Goal: Use online tool/utility: Use online tool/utility

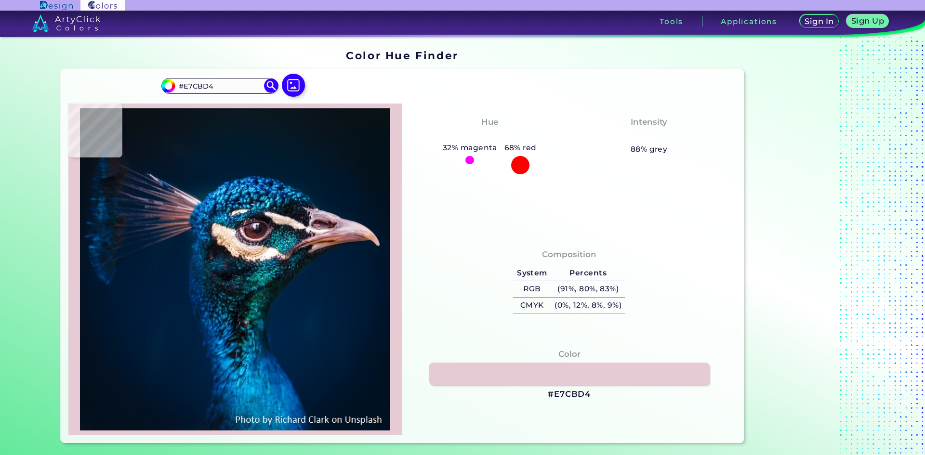
click at [190, 201] on img at bounding box center [235, 269] width 324 height 322
type input "#b29faa"
type input "#B29FAA"
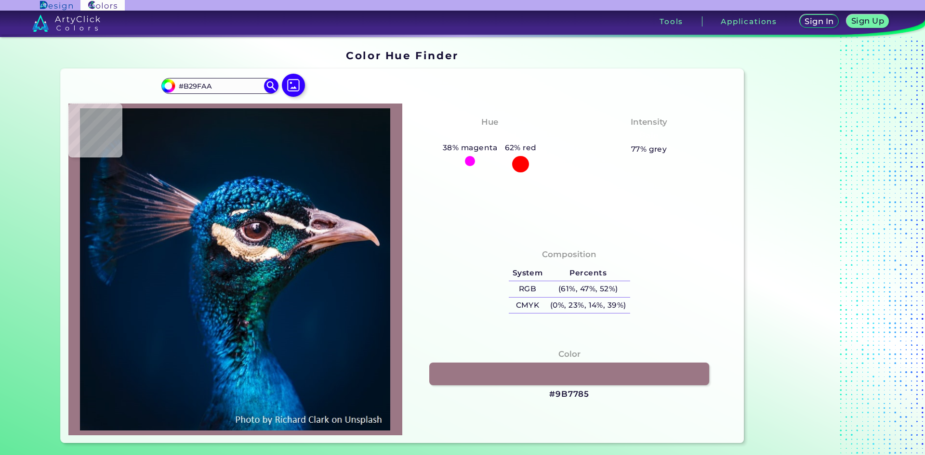
type input "#9b7785"
type input "#9B7785"
type input "#97676d"
type input "#97676D"
type input "#8a6169"
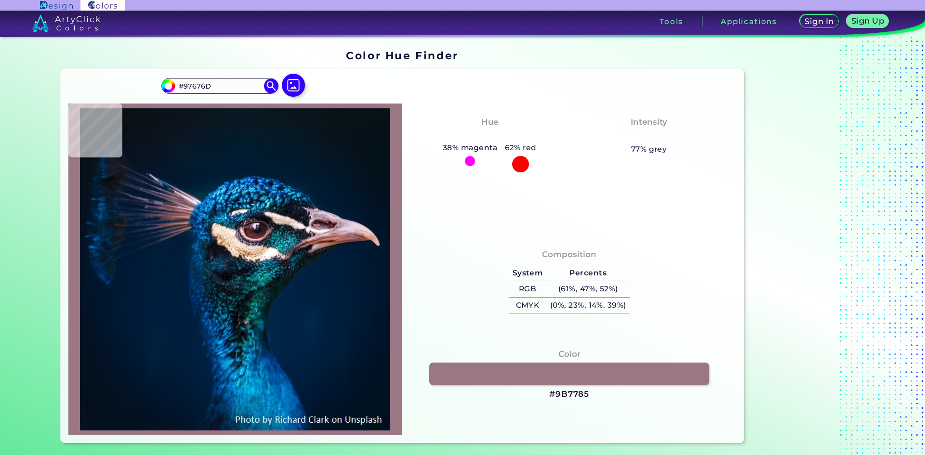
type input "#8A6169"
type input "#8e6b7a"
type input "#8E6B7A"
type input "#c28989"
type input "#C28989"
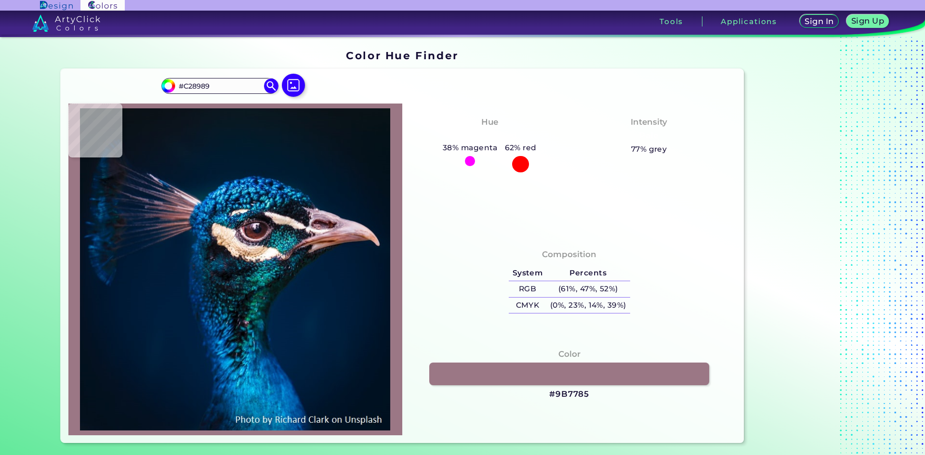
type input "#7c4c56"
type input "#7C4C56"
type input "#774955"
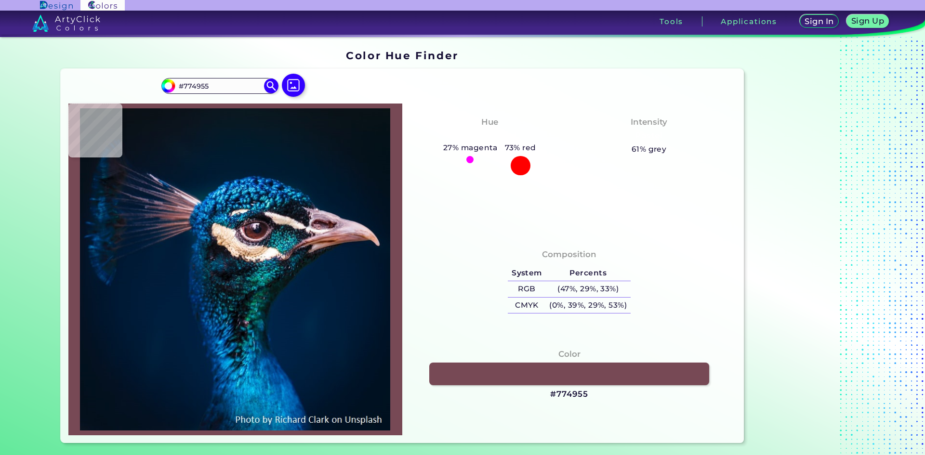
type input "#c18383"
type input "#C18383"
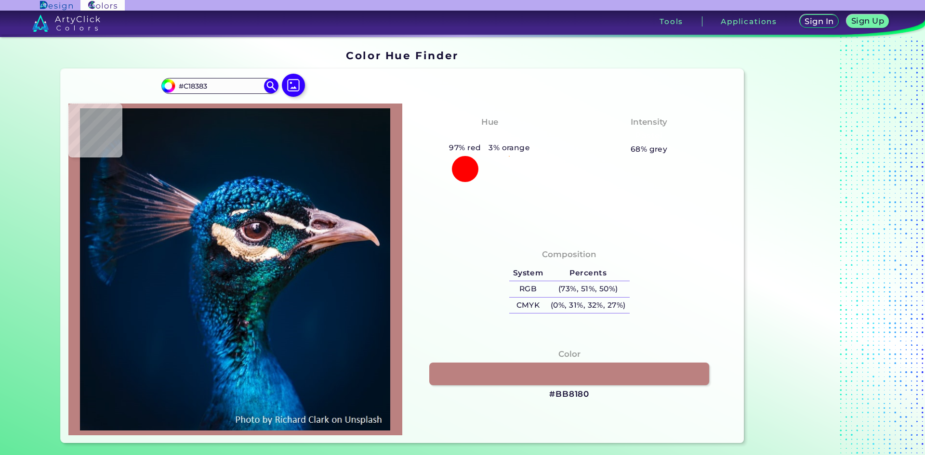
type input "#bb8180"
type input "#BB8180"
type input "#92595d"
type input "#92595D"
type input "#965d65"
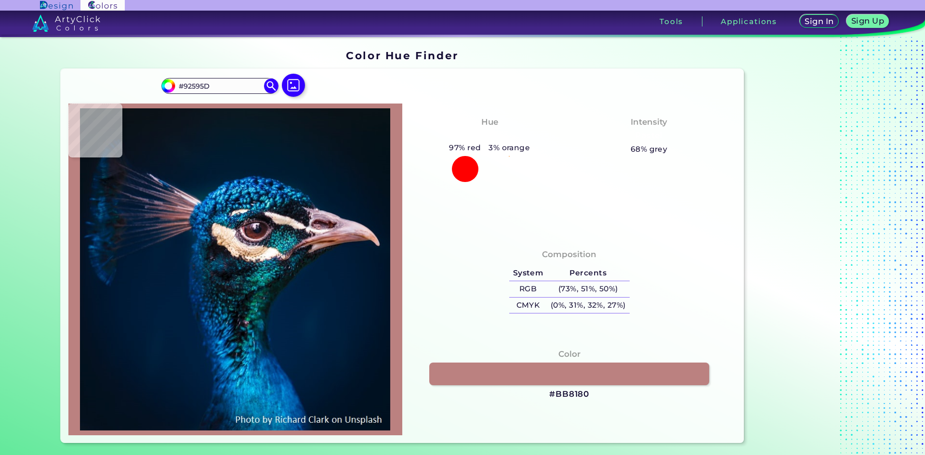
type input "#965D65"
type input "#8f626d"
type input "#8F626D"
type input "#5f4753"
type input "#5F4753"
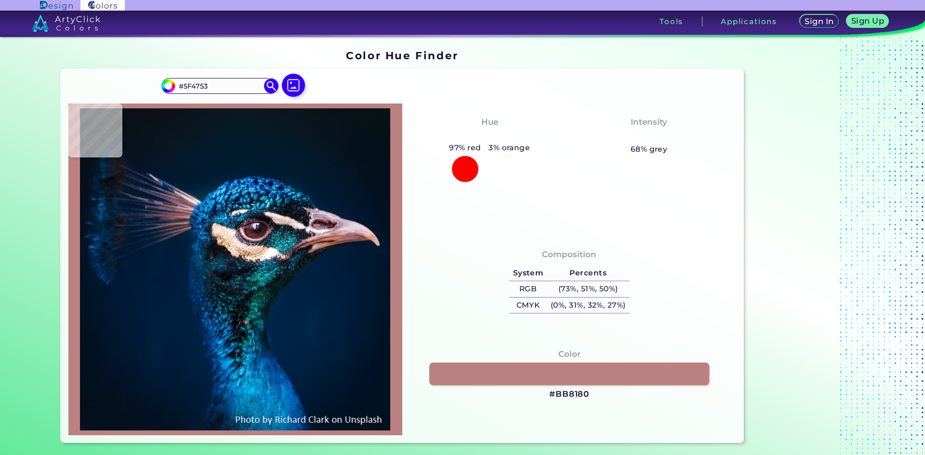
type input "#56424d"
type input "#56424D"
type input "#6d5159"
type input "#6D5159"
type input "#a16e71"
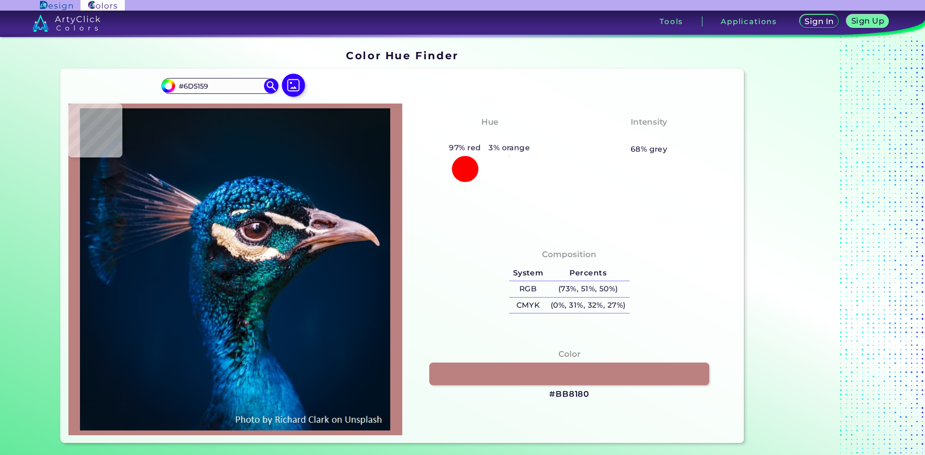
type input "#A16E71"
type input "#b2787c"
type input "#B2787C"
type input "#b47d82"
type input "#B47D82"
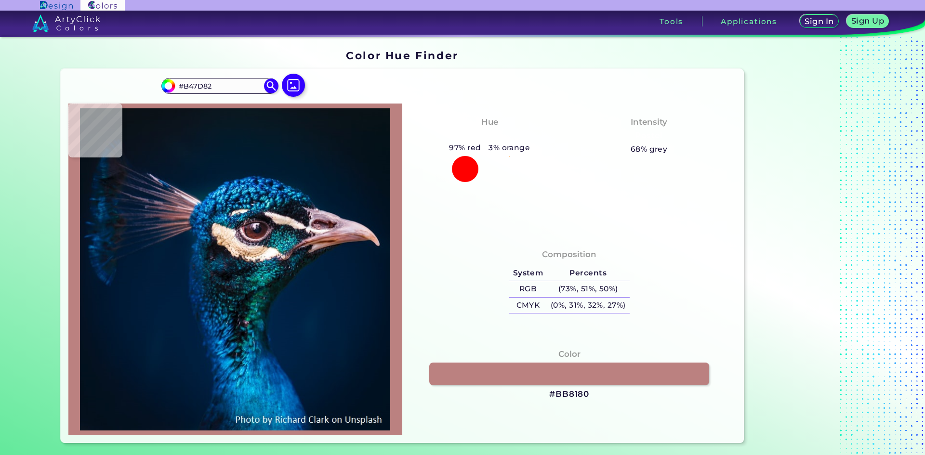
type input "#a3727a"
type input "#A3727A"
type input "#946771"
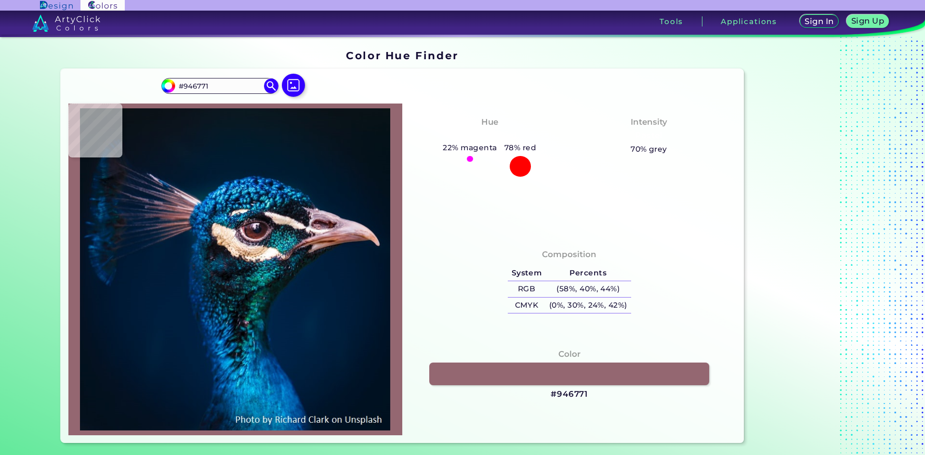
type input "#c5989d"
type input "#C5989D"
type input "#b798a1"
type input "#B798A1"
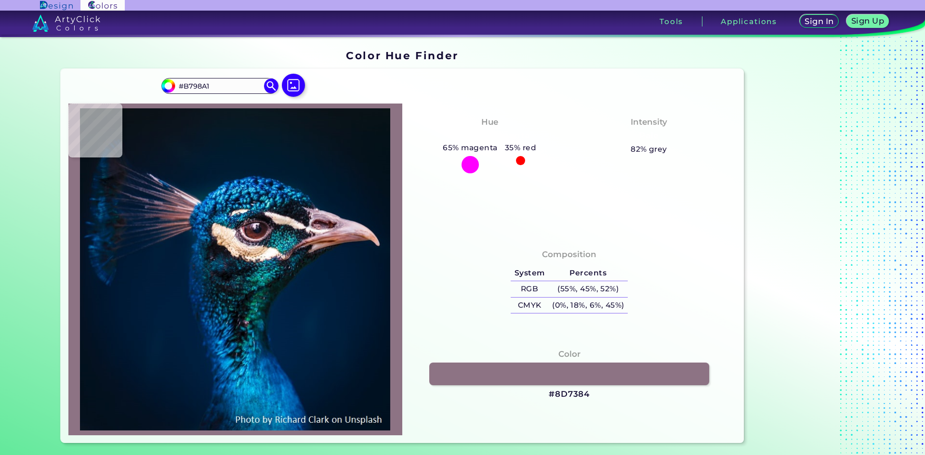
type input "#8d7384"
type input "#8D7384"
type input "#b78b8f"
type input "#B78B8F"
type input "#97737f"
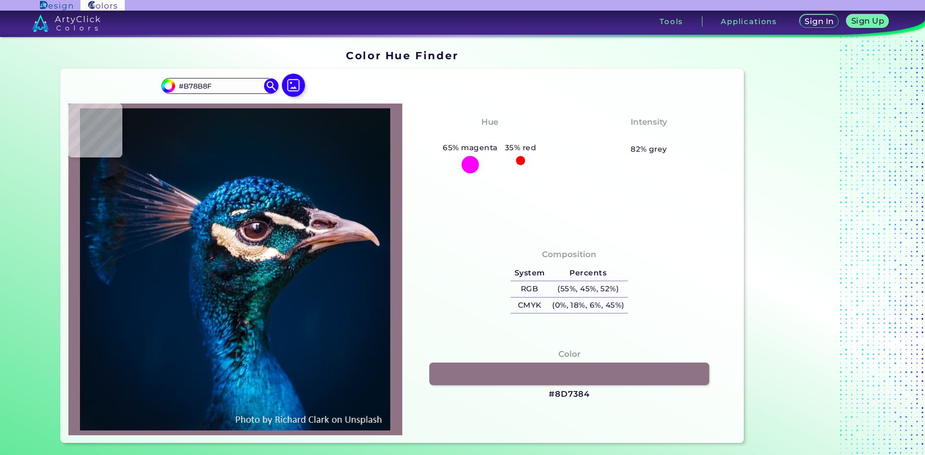
type input "#97737F"
type input "#725668"
type input "#674d61"
type input "#674D61"
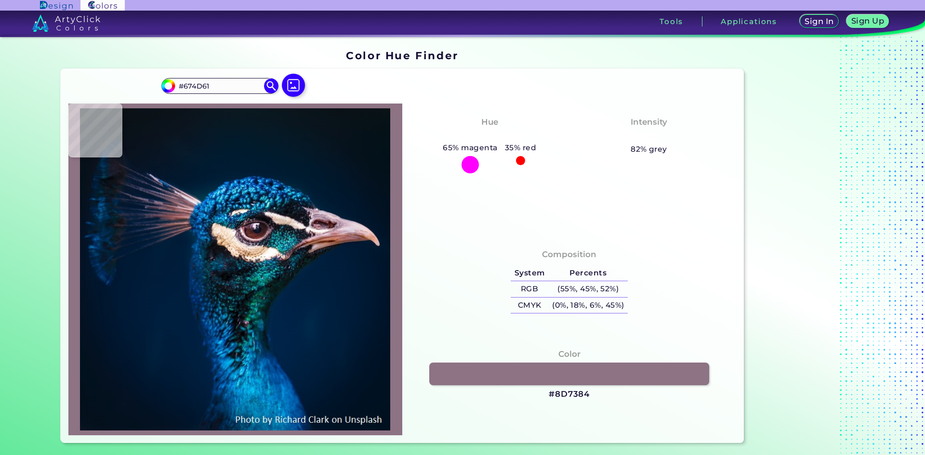
type input "#6f5568"
type input "#6F5568"
type input "#725769"
type input "#745361"
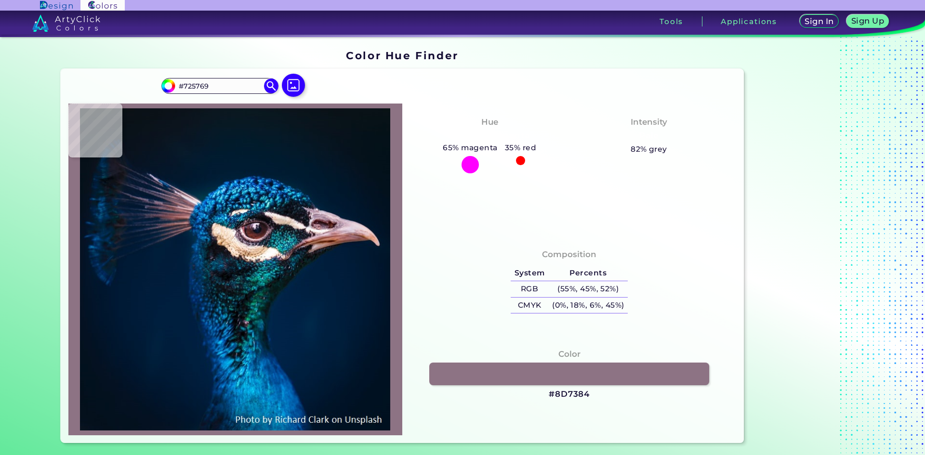
type input "#745361"
type input "#75525f"
type input "#75525F"
type input "#845762"
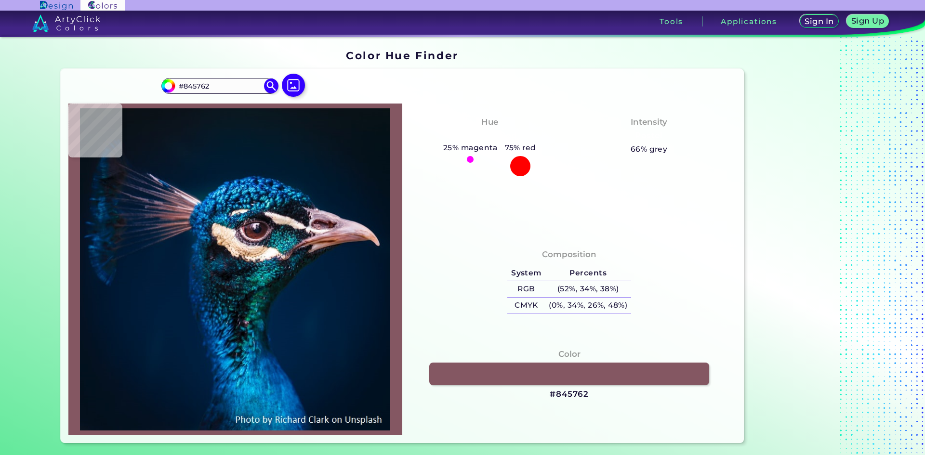
type input "#8c5d69"
type input "#8C5D69"
type input "#865965"
type input "#846371"
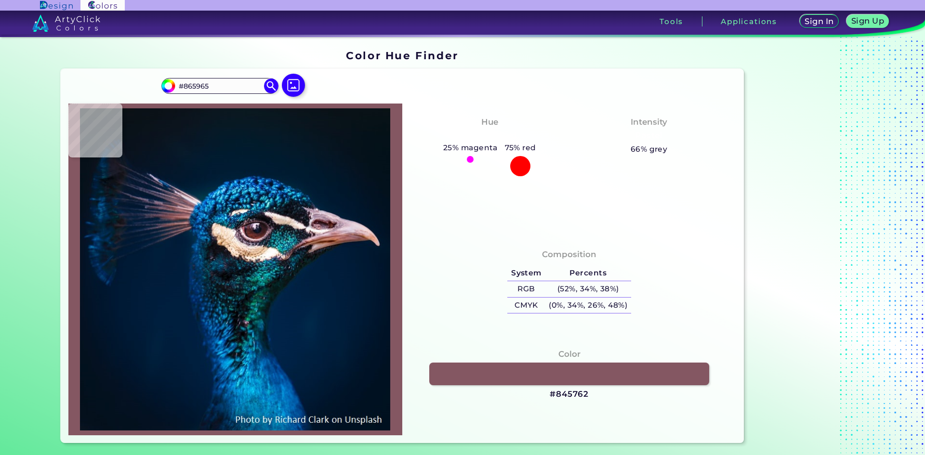
type input "#846371"
type input "#c69fa5"
type input "#C69FA5"
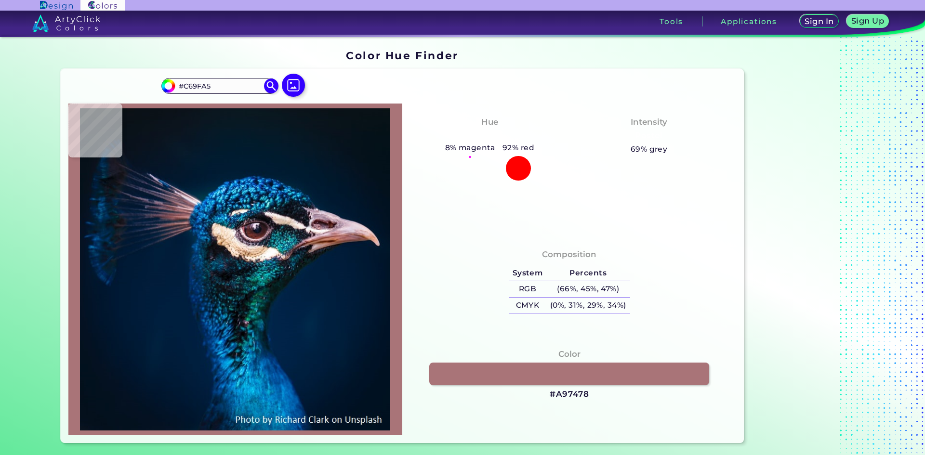
type input "#a97478"
type input "#A97478"
type input "#aa7173"
type input "#AA7173"
type input "#7a5451"
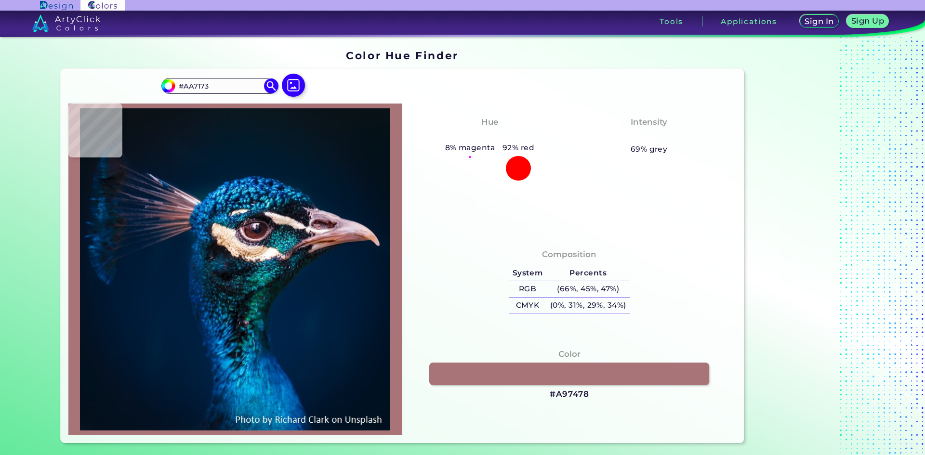
type input "#7A5451"
type input "#7d5d64"
type input "#7D5D64"
type input "#582c36"
type input "#582C36"
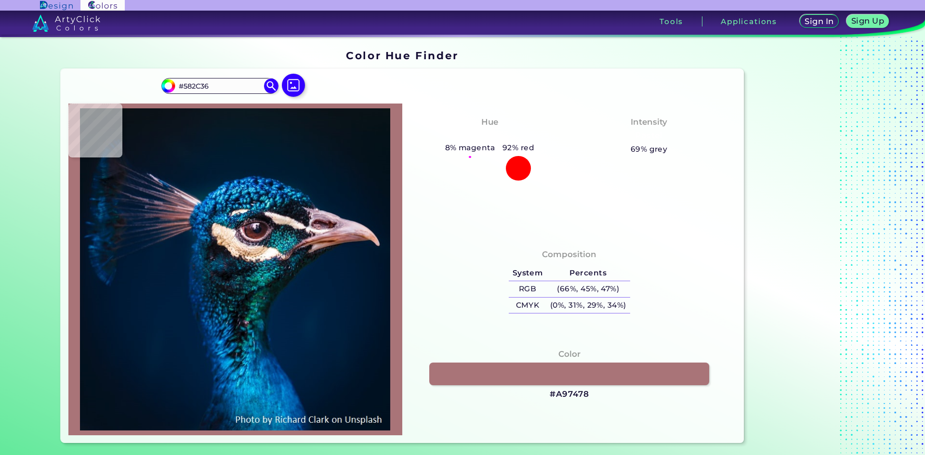
type input "#53383f"
type input "#53383F"
type input "#7e525a"
type input "#7E525A"
type input "#01243f"
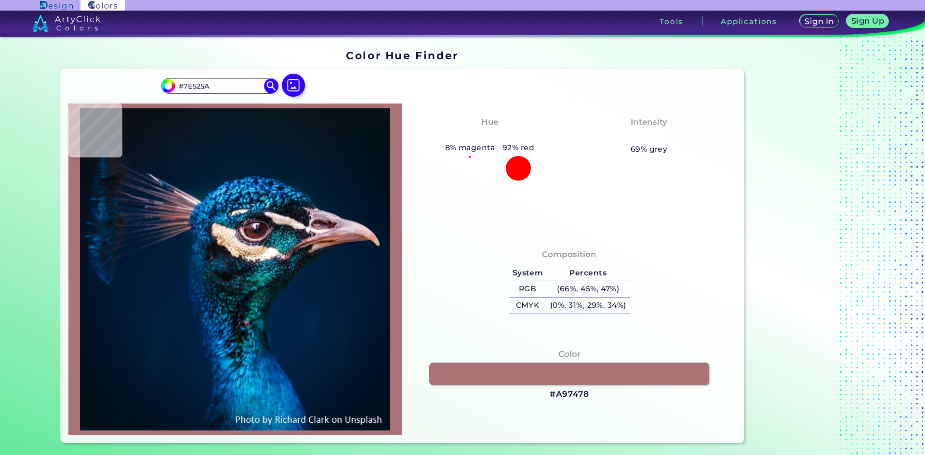
type input "#01243F"
type input "#00243d"
type input "#00243D"
type input "#00233f"
type input "#00233F"
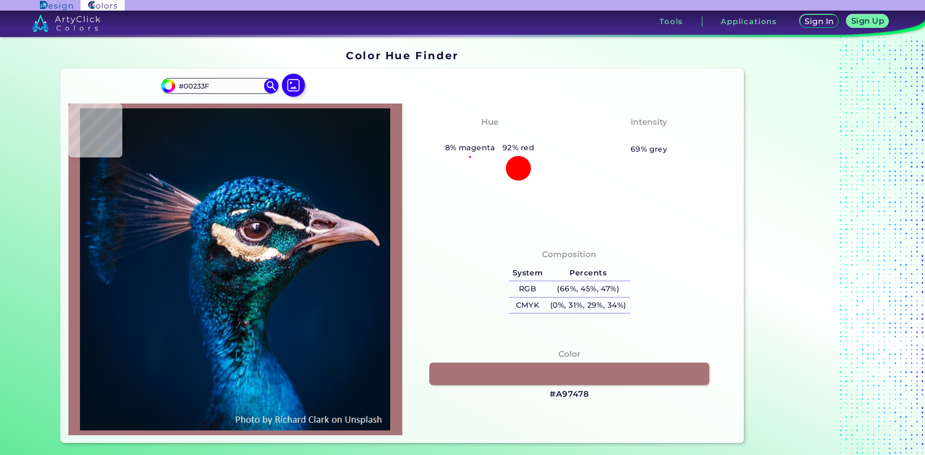
type input "#00203f"
type input "#00203F"
type input "#02223c"
type input "#02223C"
type input "#022448"
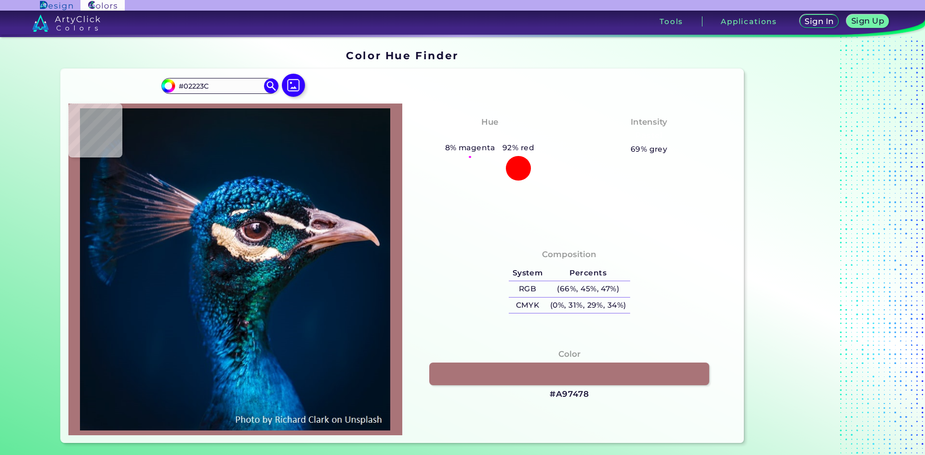
type input "#022448"
type input "#002646"
type input "#092b4a"
type input "#092B4A"
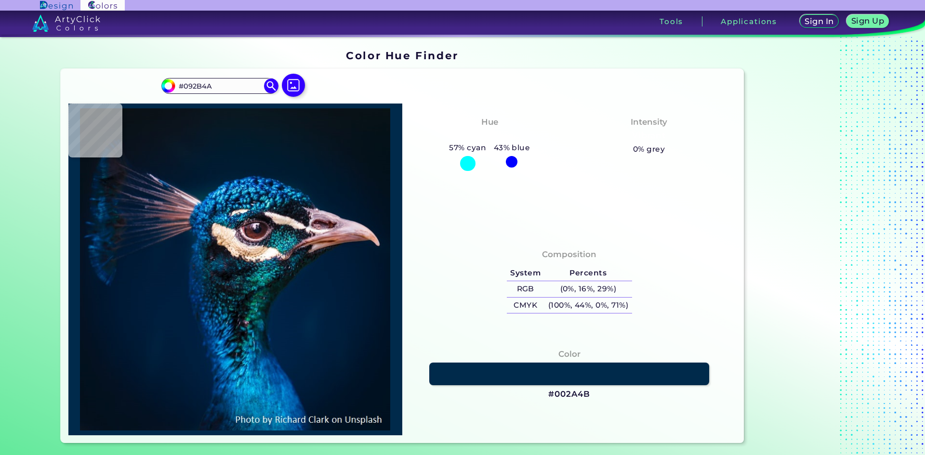
type input "#002a4b"
type input "#002A4B"
type input "#02366b"
type input "#02366B"
type input "#073e71"
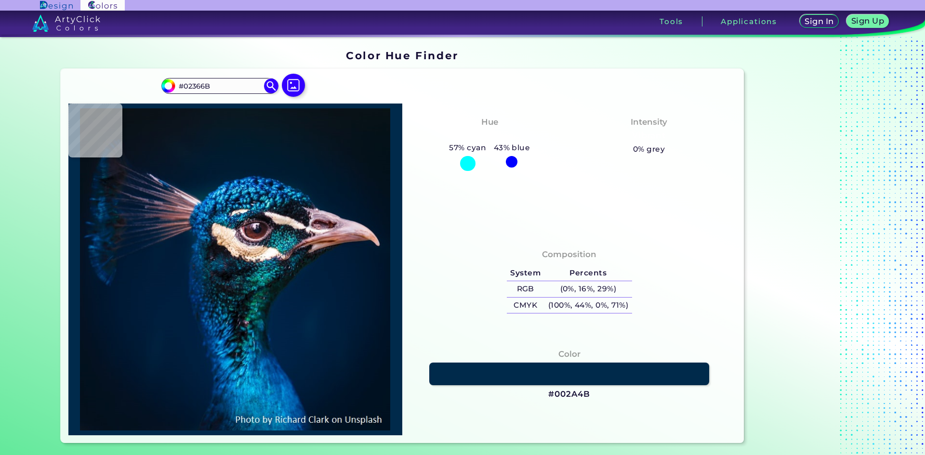
type input "#073E71"
type input "#023a6c"
type input "#023A6C"
type input "#01335d"
type input "#01335D"
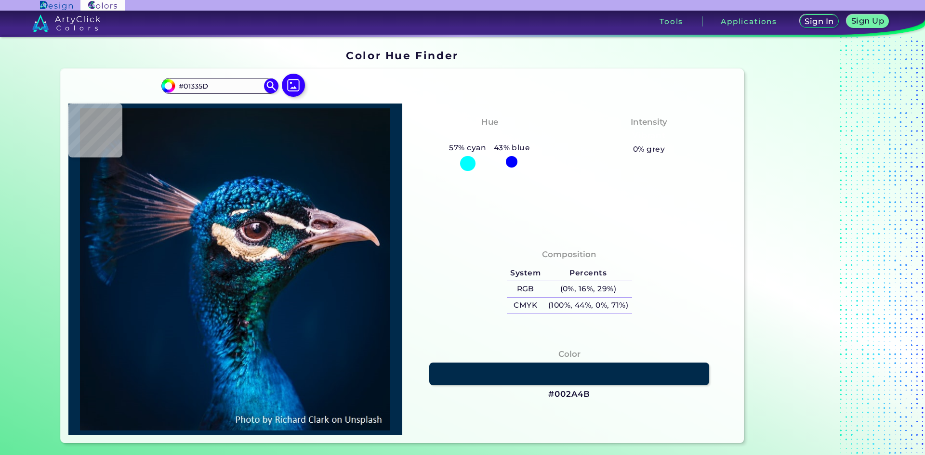
type input "#17294b"
type input "#17294B"
type input "#172a4a"
type input "#172A4A"
type input "#0b2444"
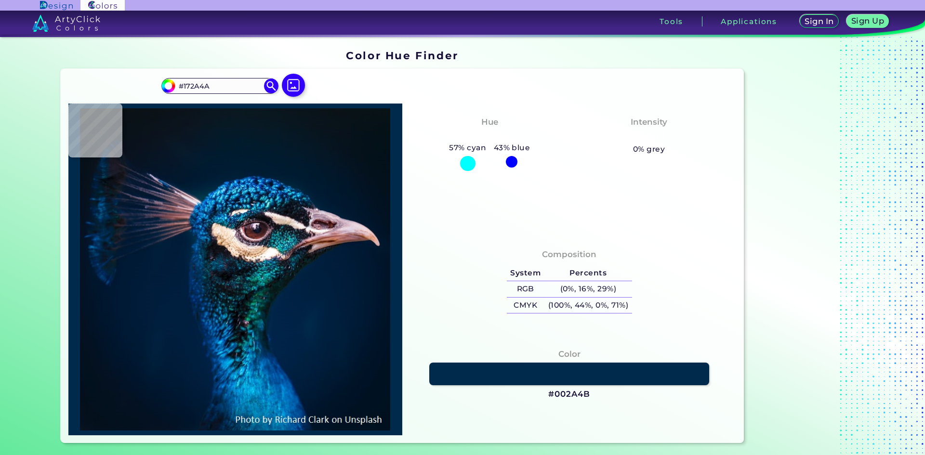
type input "#0B2444"
type input "#02244b"
type input "#02244B"
type input "#00315d"
type input "#00315D"
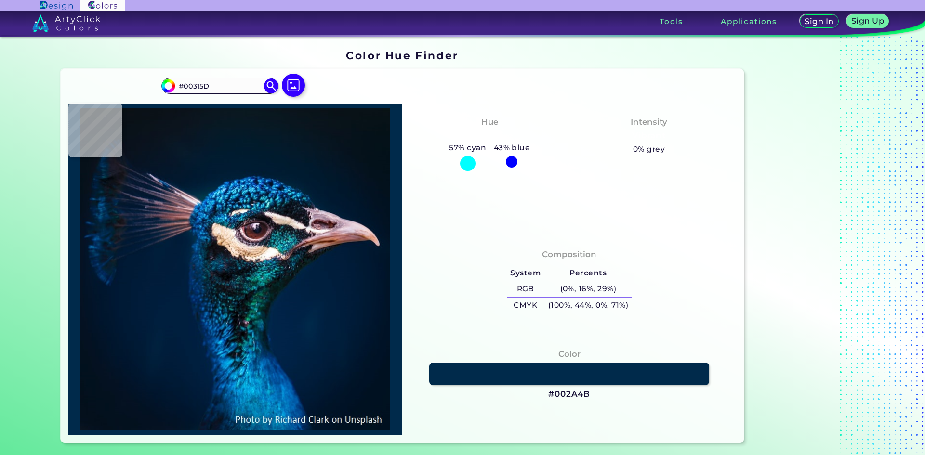
type input "#082c4f"
type input "#082C4F"
type input "#01315e"
type input "#01315E"
type input "#042c51"
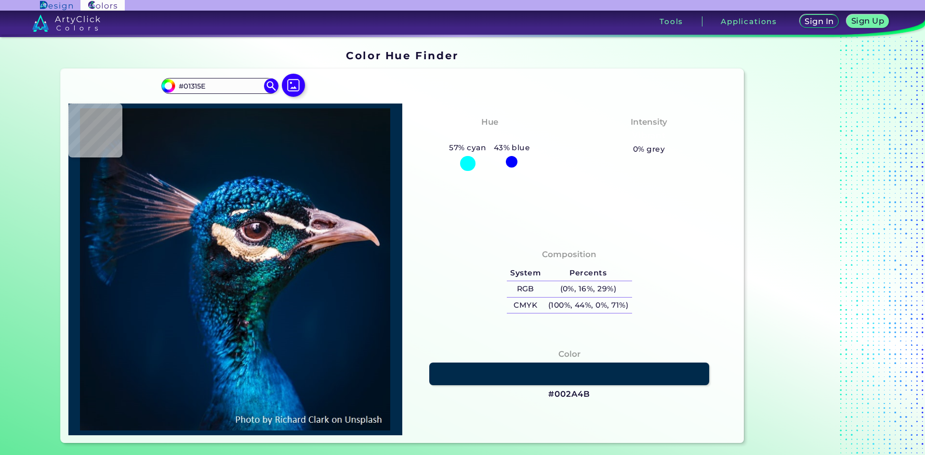
type input "#042C51"
type input "#022842"
type input "#002f59"
type input "#002F59"
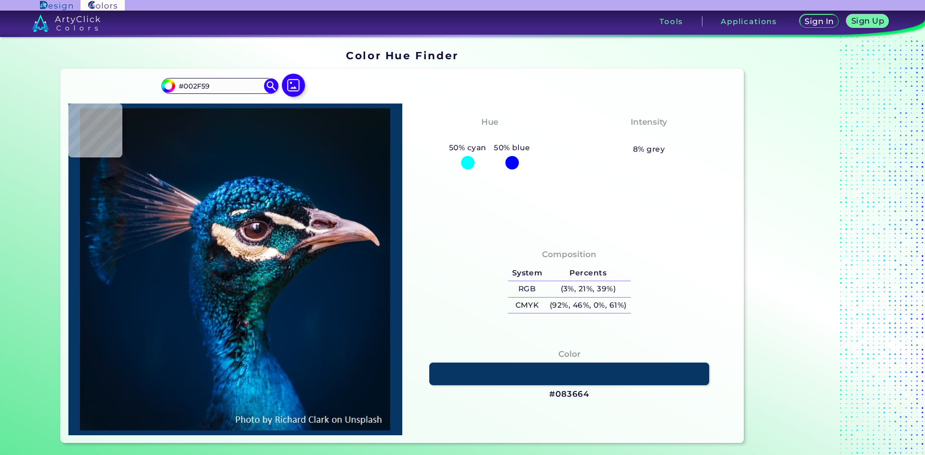
type input "#083664"
type input "#001f33"
type input "#001F33"
type input "#012b54"
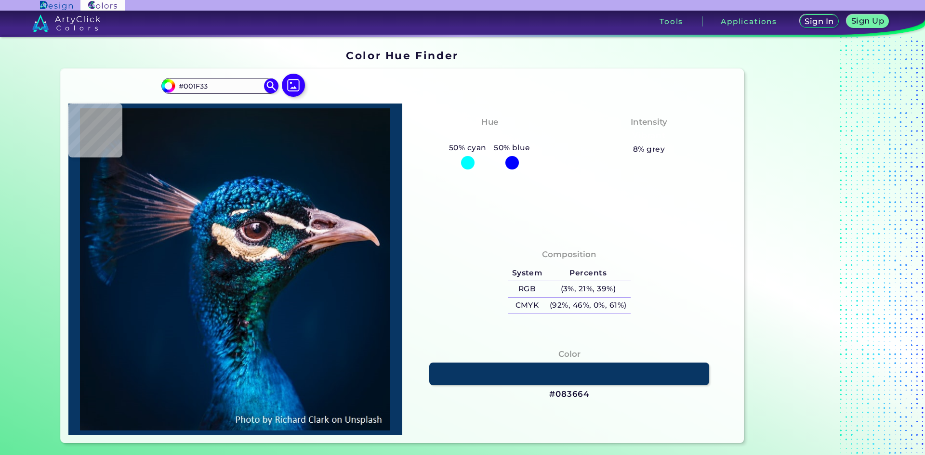
type input "#012B54"
type input "#00203d"
type input "#00203D"
type input "#013a68"
type input "#013A68"
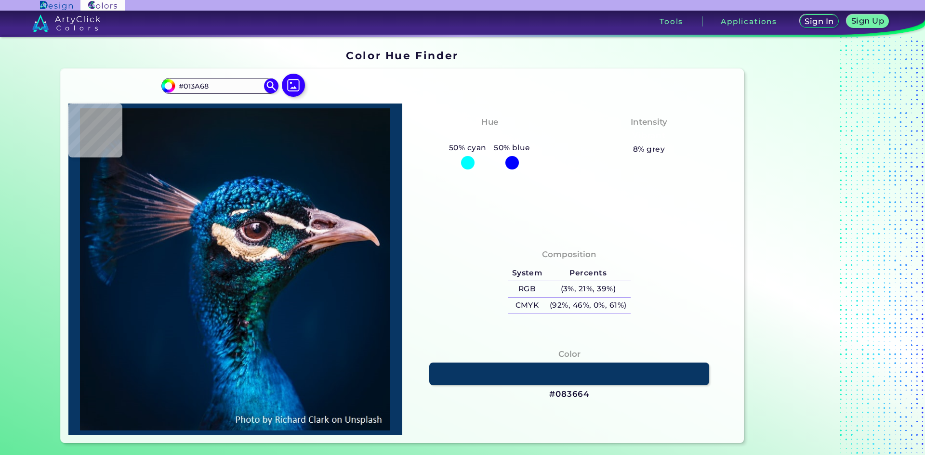
type input "#003563"
type input "#001c3c"
type input "#001C3C"
type input "#04324a"
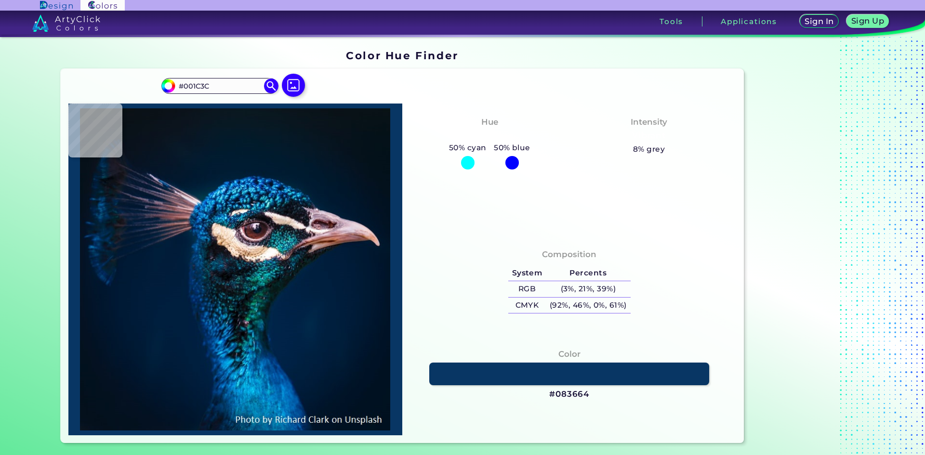
type input "#04324A"
type input "#00335e"
type input "#00335E"
type input "#09374a"
type input "#09374A"
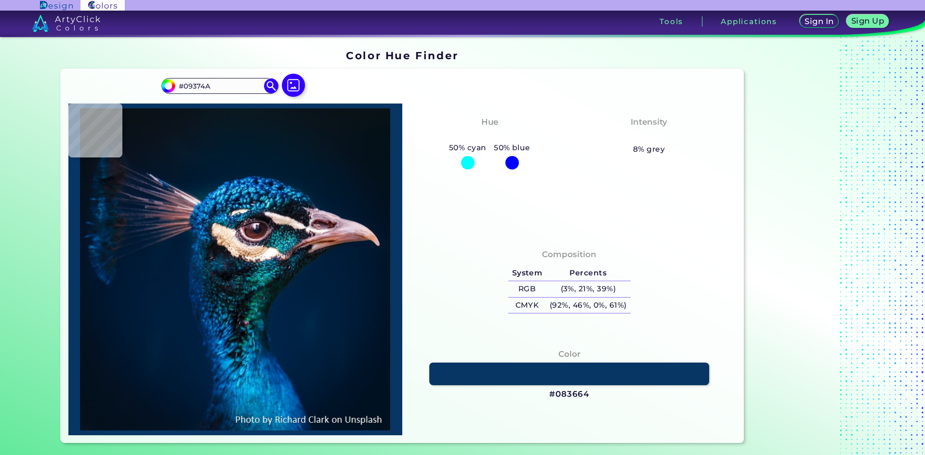
type input "#06131b"
type input "#06131B"
type input "#000100"
type input "#01181b"
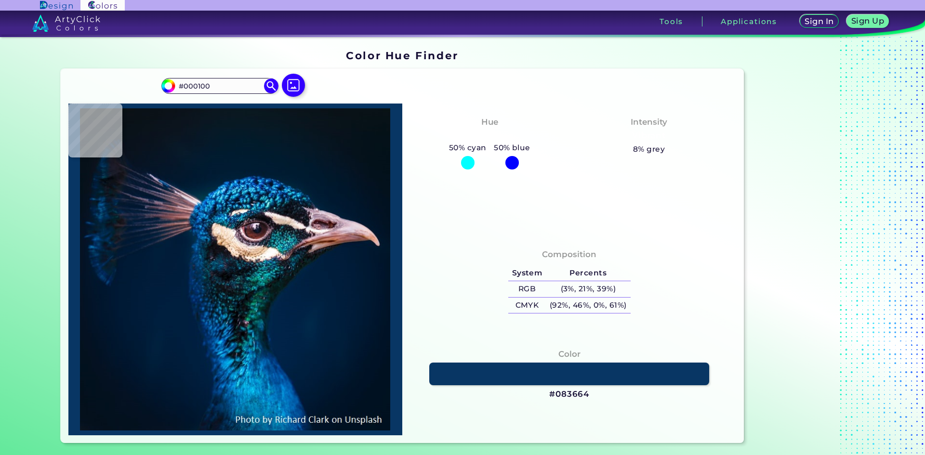
type input "#01181B"
type input "#09403b"
type input "#09403B"
type input "#06818a"
type input "#06818A"
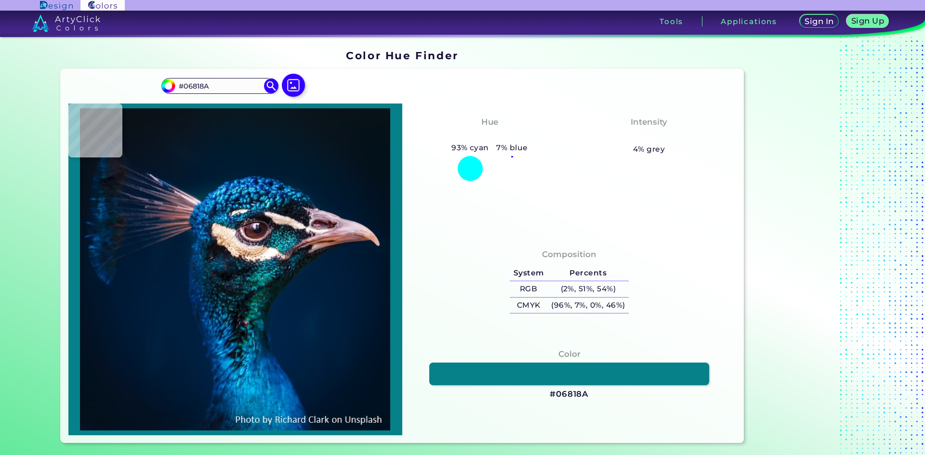
type input "#002921"
type input "#061416"
type input "#032436"
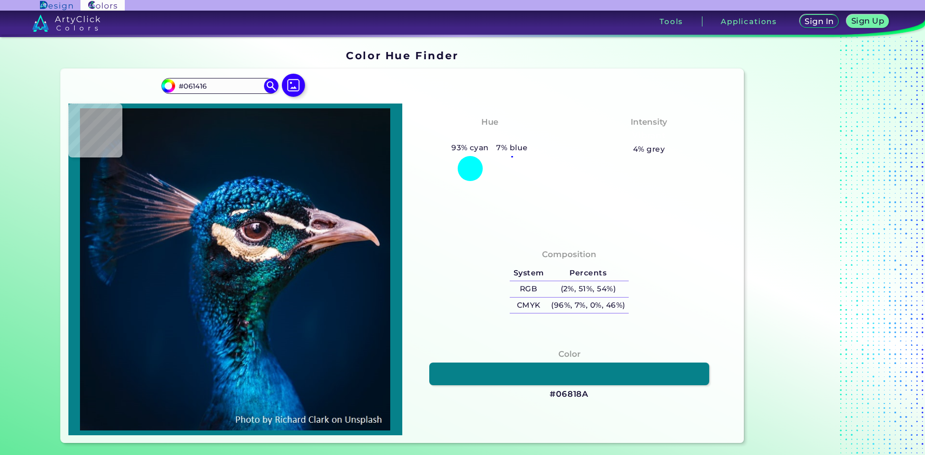
type input "#032436"
type input "#002546"
type input "#002240"
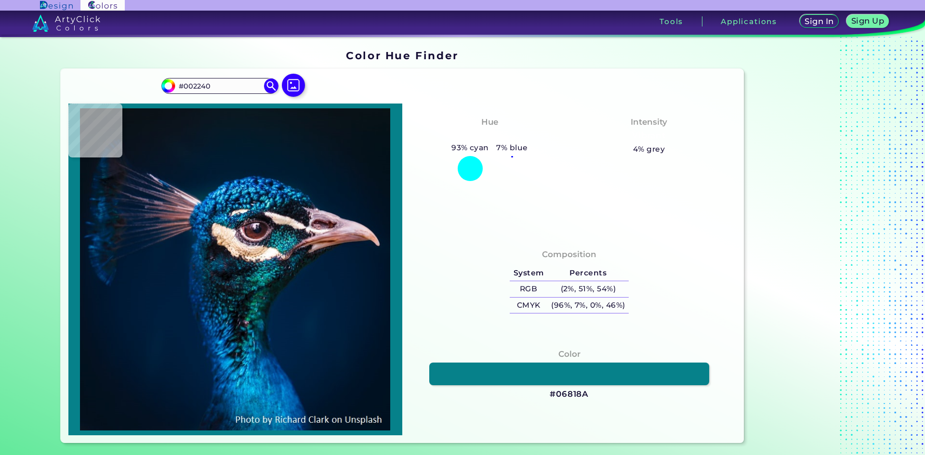
type input "#002147"
type input "#042336"
type input "#081617"
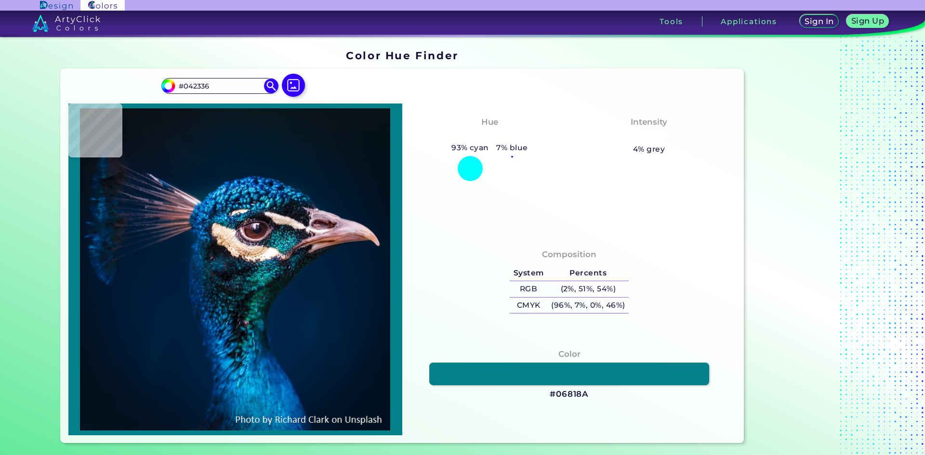
type input "#081617"
type input "#071a19"
type input "#071A19"
type input "#0c1e28"
type input "#0C1E28"
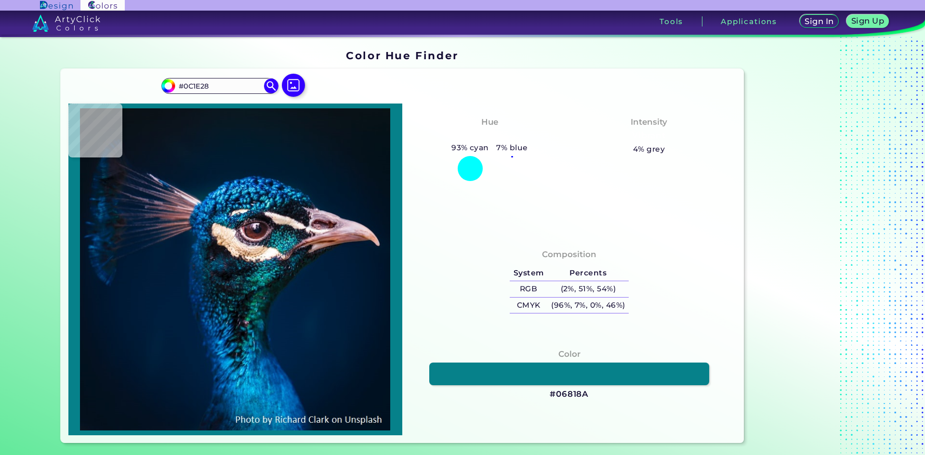
type input "#082435"
type input "#102e43"
type input "#102E43"
type input "#061e2e"
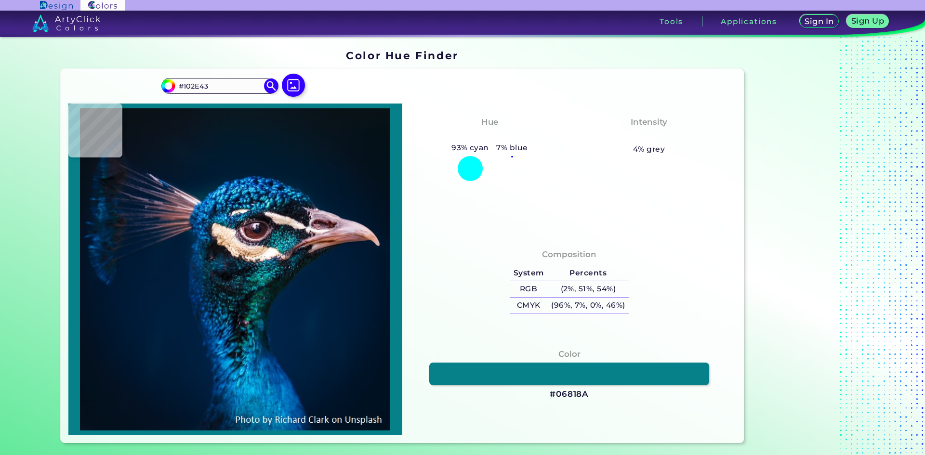
type input "#061E2E"
type input "#071123"
type input "#012334"
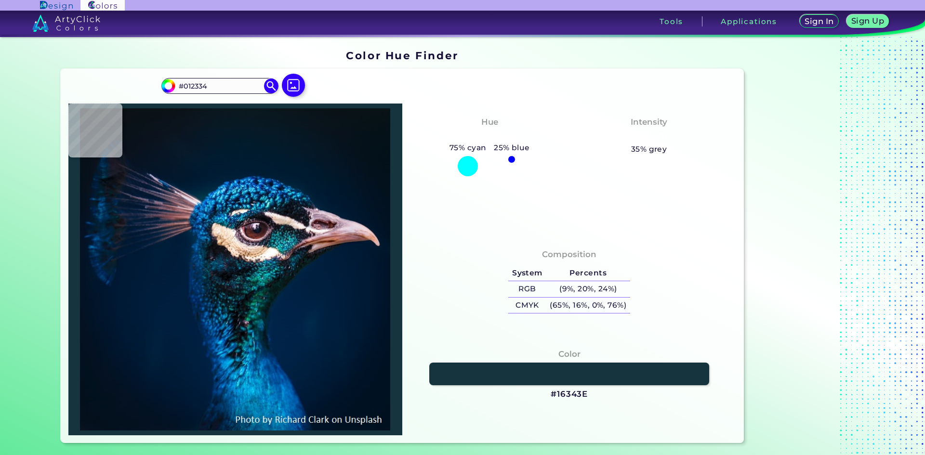
type input "#16343e"
type input "#16343E"
type input "#14202e"
type input "#14202E"
type input "#725253"
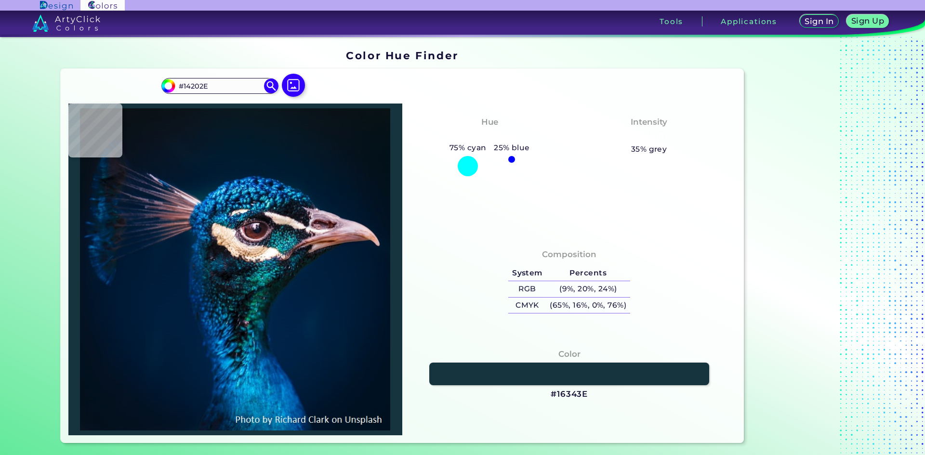
type input "#725253"
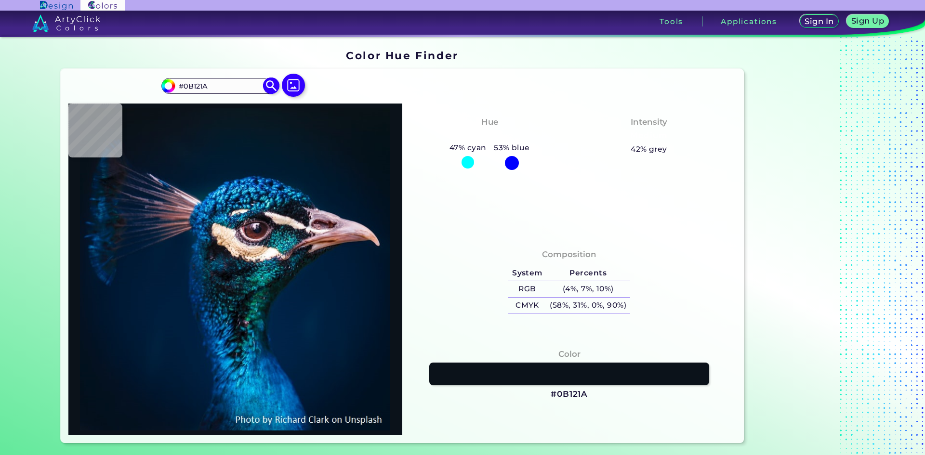
click at [196, 86] on input "#0B121A" at bounding box center [220, 86] width 90 height 13
drag, startPoint x: 204, startPoint y: 83, endPoint x: 168, endPoint y: 88, distance: 36.5
click at [168, 88] on div "#0b121a #0B121A Acadia ◉ Acid Green ◉ Aero Blue ◉ Alabaster ◉ Albescent White ◉…" at bounding box center [219, 85] width 117 height 15
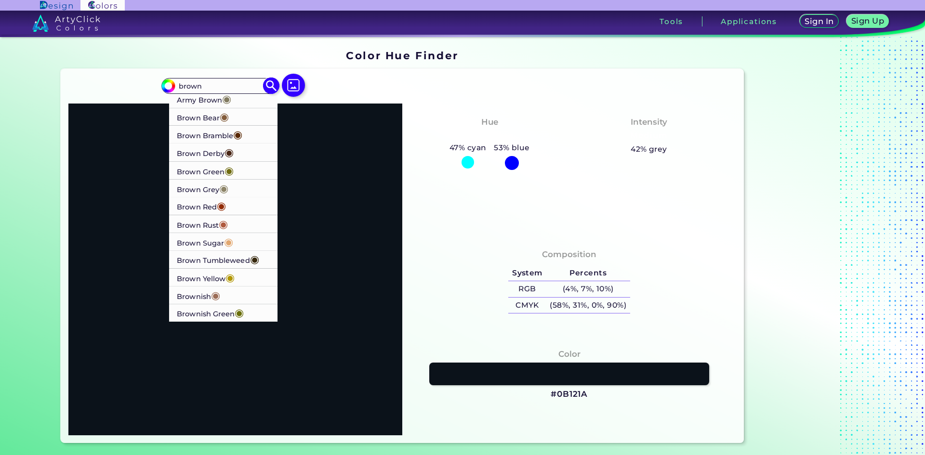
click at [204, 114] on p "Brown Bear ◉" at bounding box center [203, 117] width 52 height 18
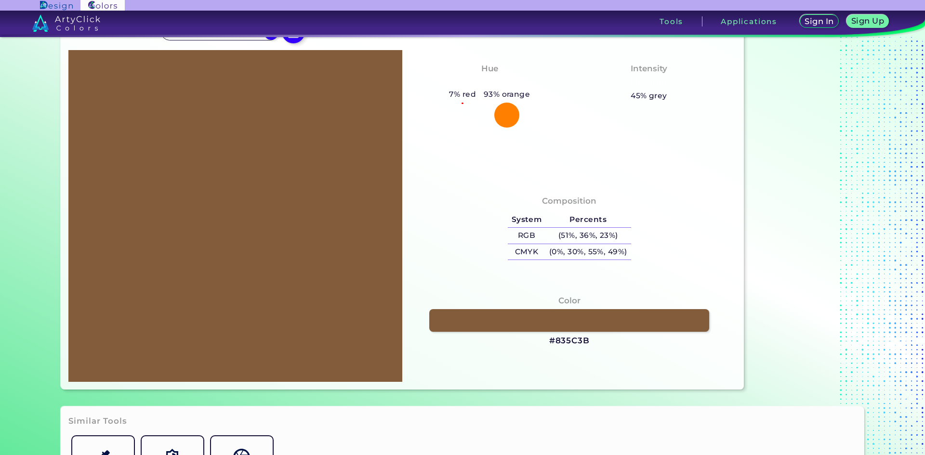
scroll to position [145, 0]
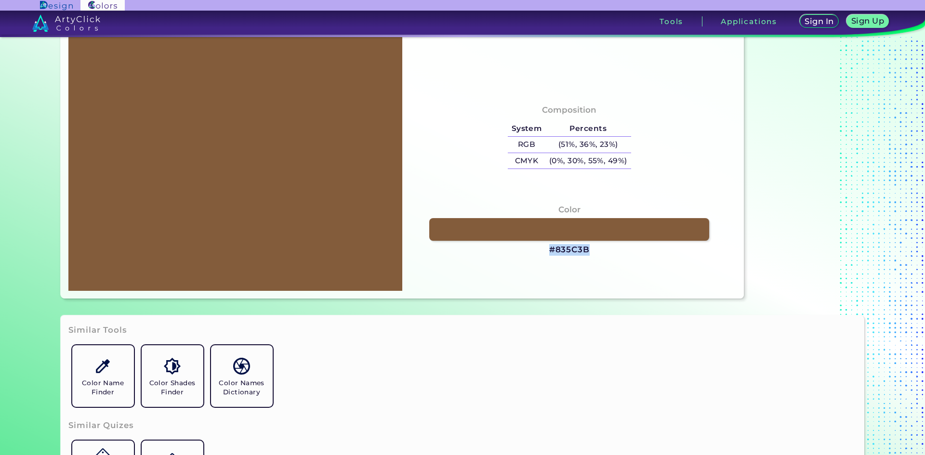
drag, startPoint x: 597, startPoint y: 253, endPoint x: 547, endPoint y: 245, distance: 49.8
click at [547, 245] on div "Color #835C3B" at bounding box center [569, 230] width 318 height 62
copy h3 "#835C3B"
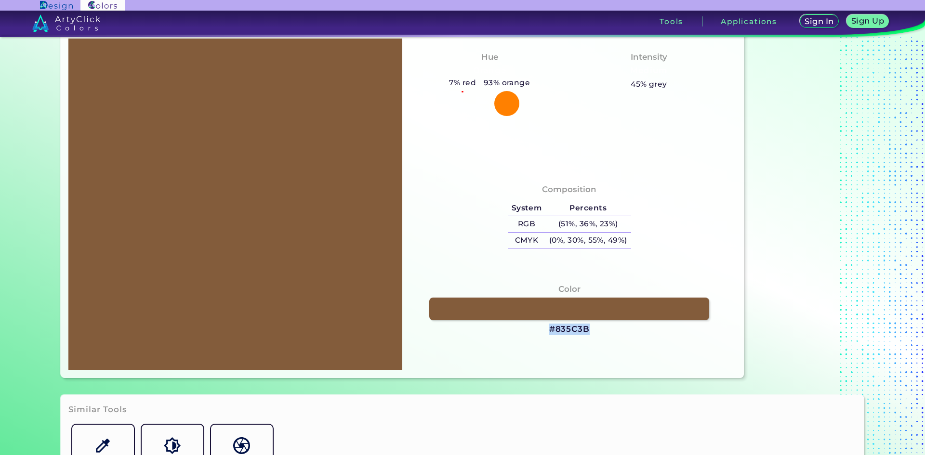
scroll to position [0, 0]
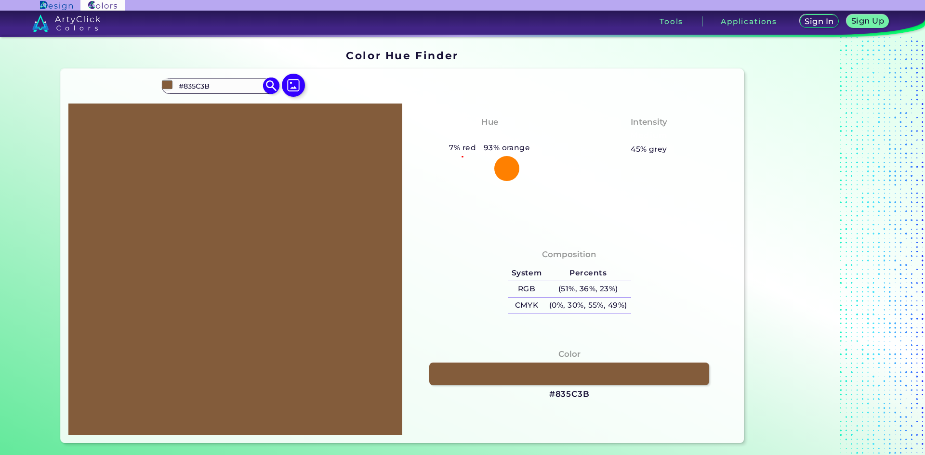
click at [194, 83] on input "#835C3B" at bounding box center [220, 86] width 90 height 13
click at [495, 160] on div at bounding box center [506, 168] width 25 height 25
click at [502, 170] on div at bounding box center [506, 168] width 25 height 25
